Goal: Task Accomplishment & Management: Complete application form

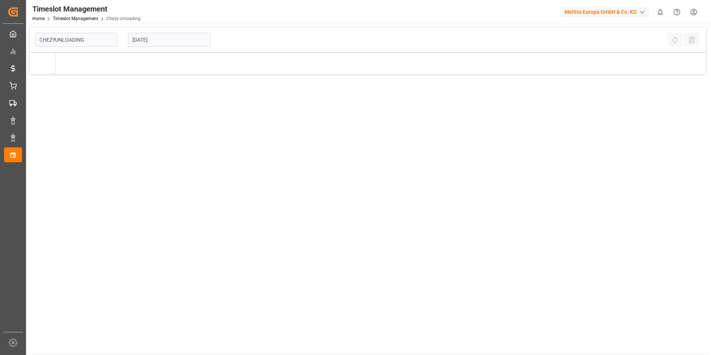
type input "Chezy Unloading"
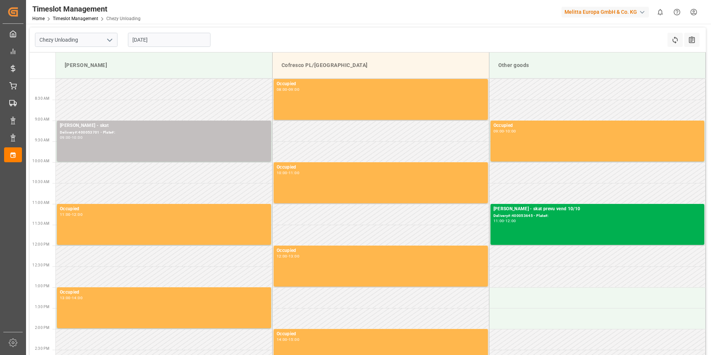
click at [166, 37] on input "[DATE]" at bounding box center [169, 40] width 83 height 14
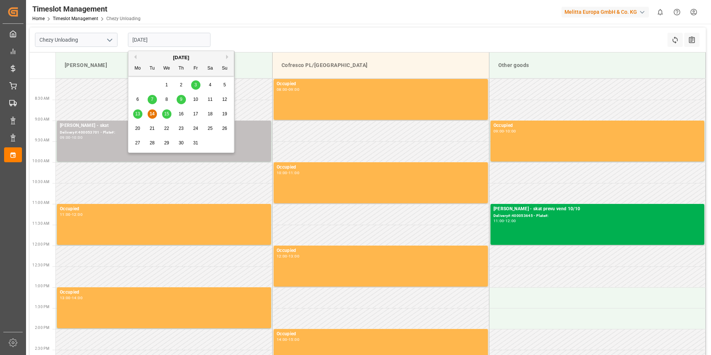
click at [195, 113] on span "17" at bounding box center [195, 113] width 5 height 5
type input "[DATE]"
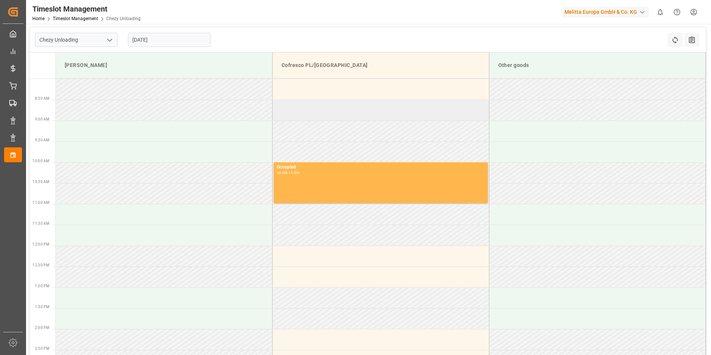
click at [348, 109] on td at bounding box center [381, 110] width 217 height 21
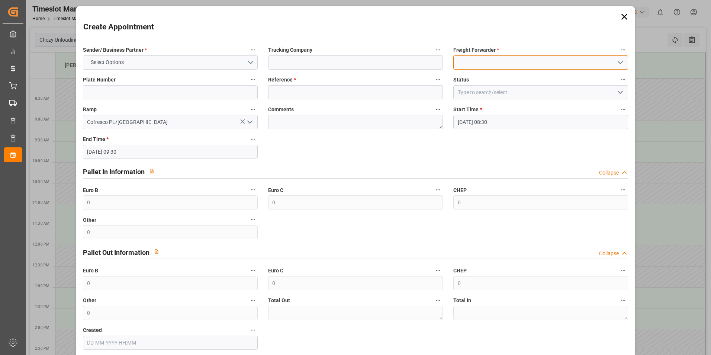
click at [476, 58] on input at bounding box center [541, 62] width 175 height 14
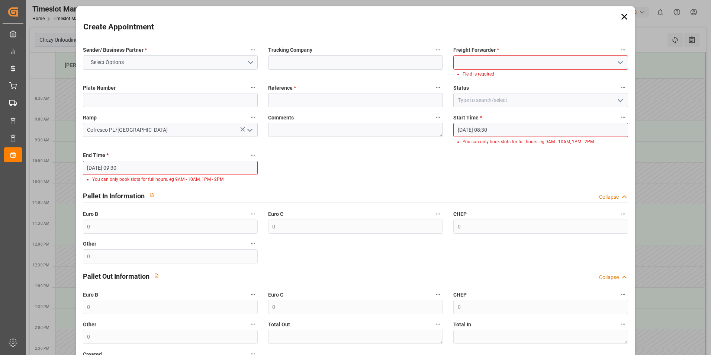
click at [475, 60] on input at bounding box center [541, 62] width 175 height 14
click at [484, 77] on div "Skat" at bounding box center [541, 79] width 174 height 17
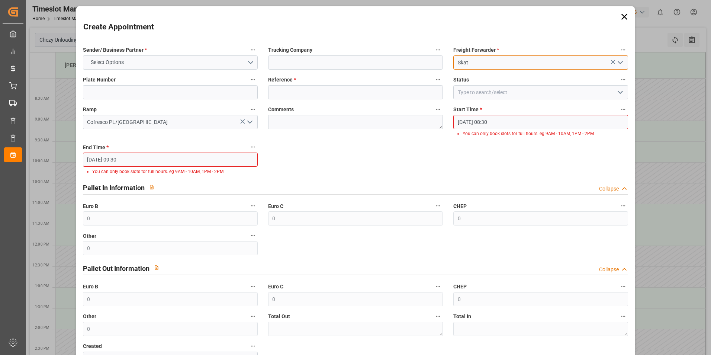
type input "Skat"
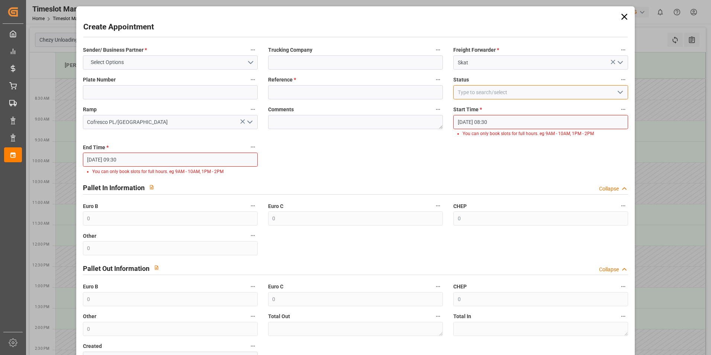
click at [489, 94] on input at bounding box center [541, 92] width 175 height 14
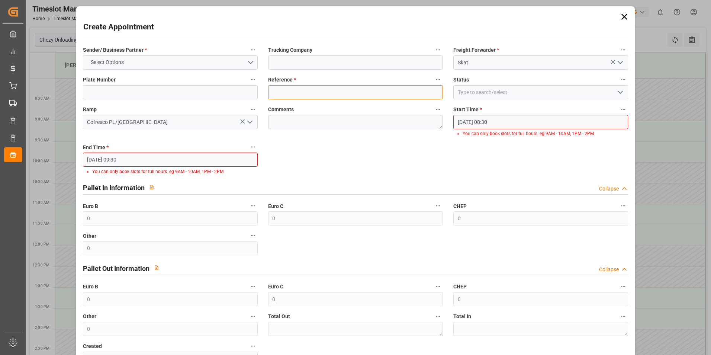
click at [314, 94] on input at bounding box center [355, 92] width 175 height 14
paste input "490383"
type input "490383"
click at [496, 121] on input "[DATE] 08:30" at bounding box center [541, 122] width 175 height 14
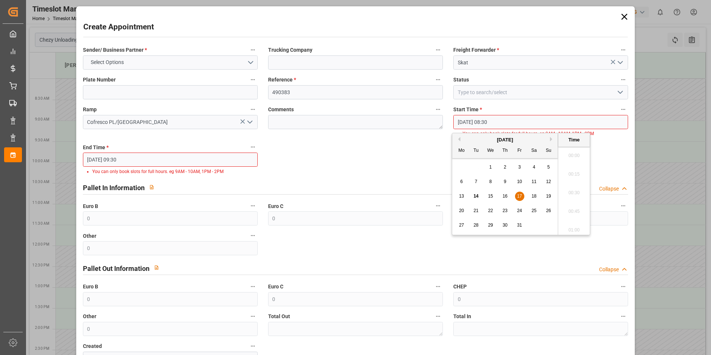
scroll to position [598, 0]
click at [599, 147] on div "Sender/ Business Partner * Select Options Trucking Company Freight Forwarder * …" at bounding box center [356, 205] width 556 height 326
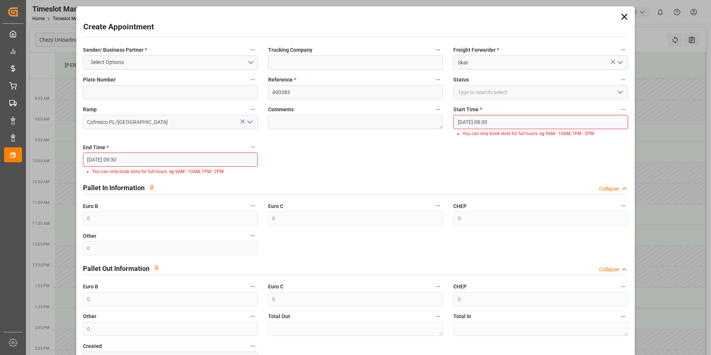
click at [554, 118] on input "[DATE] 08:30" at bounding box center [541, 122] width 175 height 14
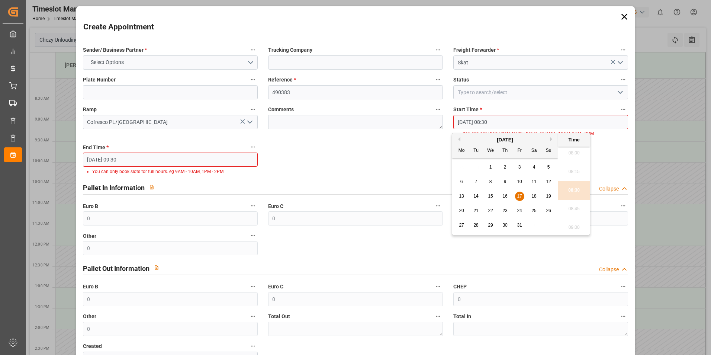
click at [574, 153] on ul "00:00 00:15 00:30 00:45 01:00 01:15 01:30 01:45 02:00 02:15 02:30 02:45 03:00 0…" at bounding box center [575, 191] width 32 height 88
drag, startPoint x: 576, startPoint y: 154, endPoint x: 582, endPoint y: 170, distance: 17.1
click at [577, 155] on ul "00:00 00:15 00:30 00:45 01:00 01:15 01:30 01:45 02:00 02:15 02:30 02:45 03:00 0…" at bounding box center [575, 191] width 32 height 88
drag, startPoint x: 583, startPoint y: 179, endPoint x: 576, endPoint y: 158, distance: 21.7
click at [578, 166] on ul "00:00 00:15 00:30 00:45 01:00 01:15 01:30 01:45 02:00 02:15 02:30 02:45 03:00 0…" at bounding box center [575, 191] width 32 height 88
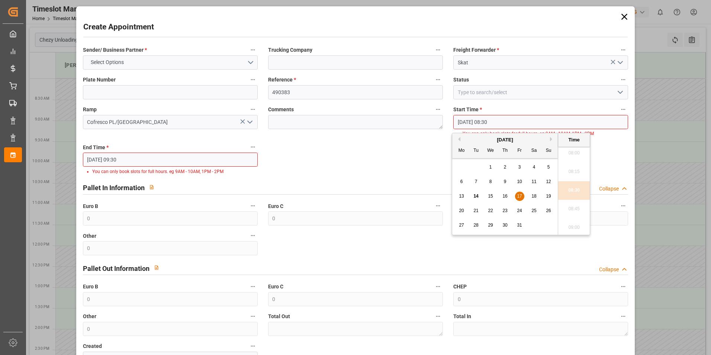
click at [575, 152] on ul "00:00 00:15 00:30 00:45 01:00 01:15 01:30 01:45 02:00 02:15 02:30 02:45 03:00 0…" at bounding box center [575, 191] width 32 height 88
click at [574, 152] on ul "00:00 00:15 00:30 00:45 01:00 01:15 01:30 01:45 02:00 02:15 02:30 02:45 03:00 0…" at bounding box center [575, 191] width 32 height 88
click at [520, 194] on span "17" at bounding box center [519, 195] width 5 height 5
click at [571, 154] on li "08:00" at bounding box center [575, 153] width 32 height 19
type input "[DATE] 08:00"
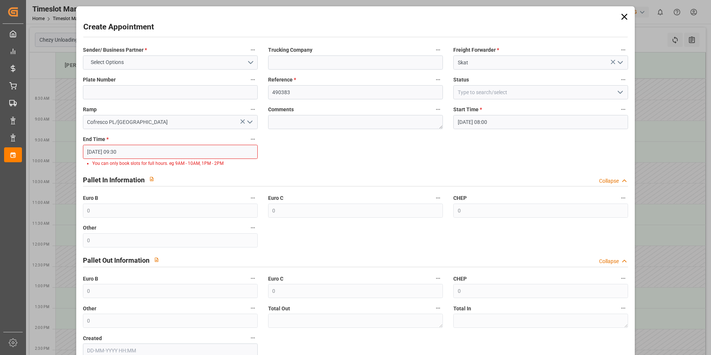
click at [186, 151] on input "[DATE] 09:30" at bounding box center [170, 152] width 175 height 14
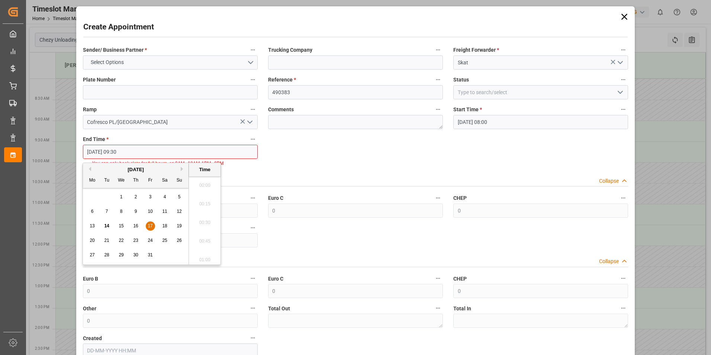
scroll to position [672, 0]
click at [206, 204] on ul "00:00 00:15 00:30 00:45 01:00 01:15 01:30 01:45 02:00 02:15 02:30 02:45 03:00 0…" at bounding box center [205, 220] width 32 height 88
click at [149, 225] on span "17" at bounding box center [150, 225] width 5 height 5
click at [211, 185] on li "09:00" at bounding box center [205, 183] width 32 height 19
type input "[DATE] 09:00"
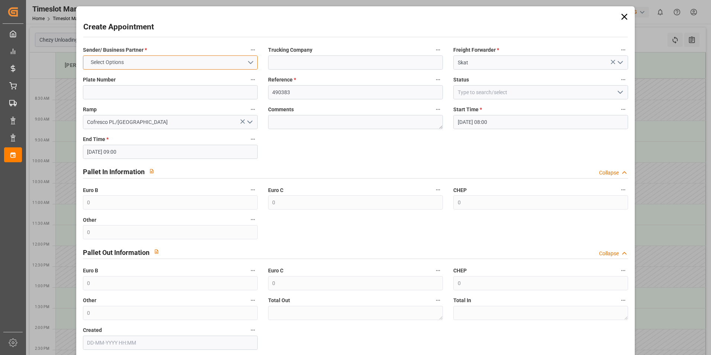
click at [245, 61] on button "Select Options" at bounding box center [170, 62] width 175 height 14
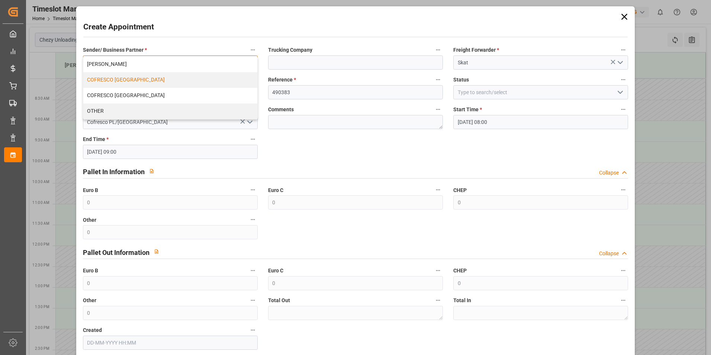
click at [118, 79] on div "COFRESCO [GEOGRAPHIC_DATA]" at bounding box center [170, 80] width 174 height 16
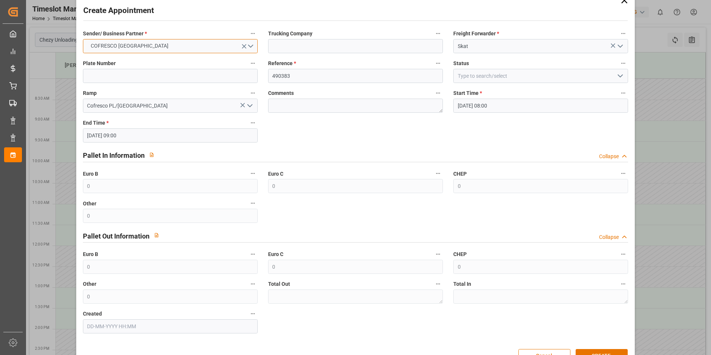
scroll to position [38, 0]
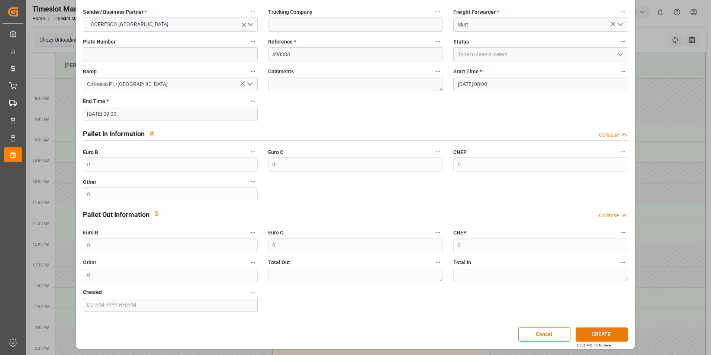
click at [597, 332] on button "CREATE" at bounding box center [602, 334] width 52 height 14
